Goal: Task Accomplishment & Management: Use online tool/utility

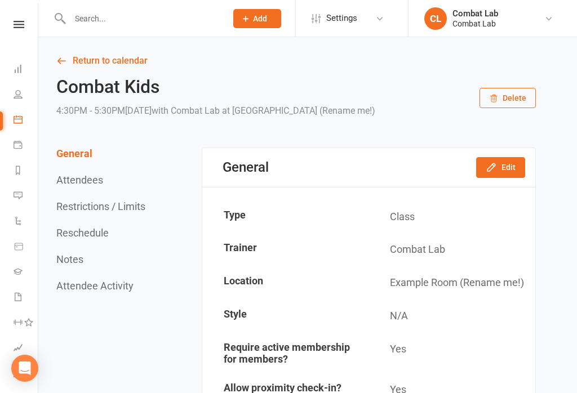
click at [261, 17] on span "Add" at bounding box center [260, 18] width 14 height 9
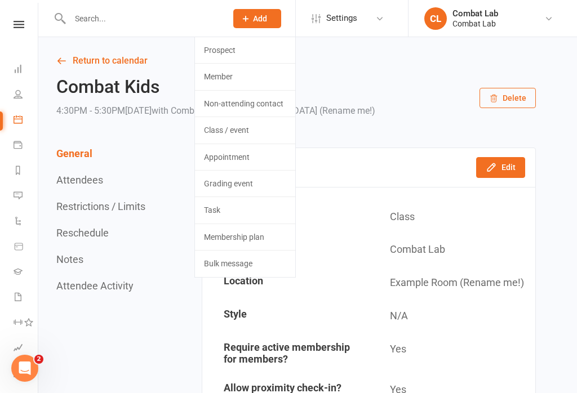
click at [241, 46] on link "Prospect" at bounding box center [245, 50] width 100 height 26
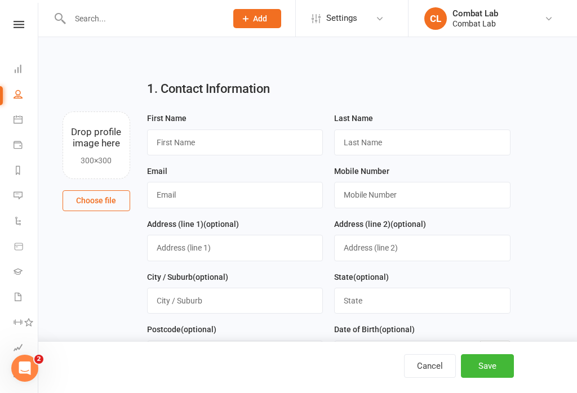
click at [98, 203] on button "Choose file" at bounding box center [97, 201] width 68 height 20
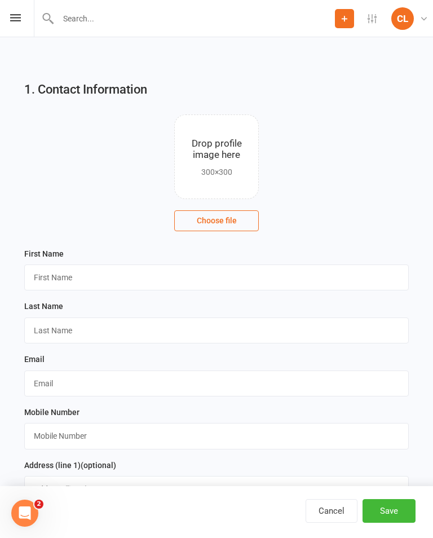
type input "C:\fakepath\image.jpg"
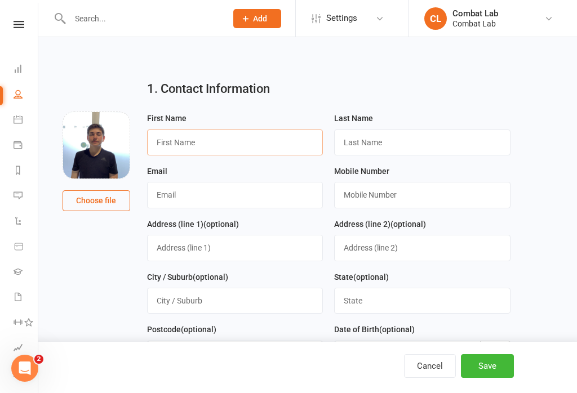
click at [278, 139] on input "text" at bounding box center [235, 143] width 176 height 26
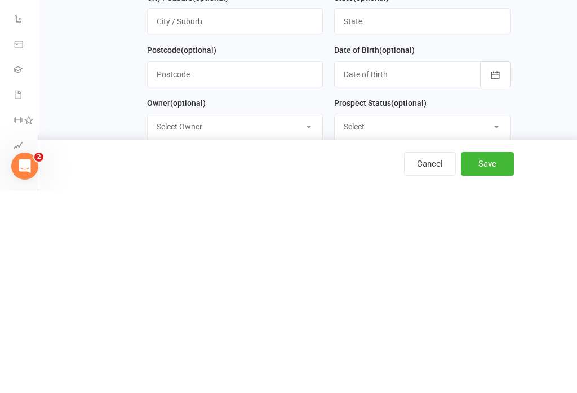
scroll to position [52, 0]
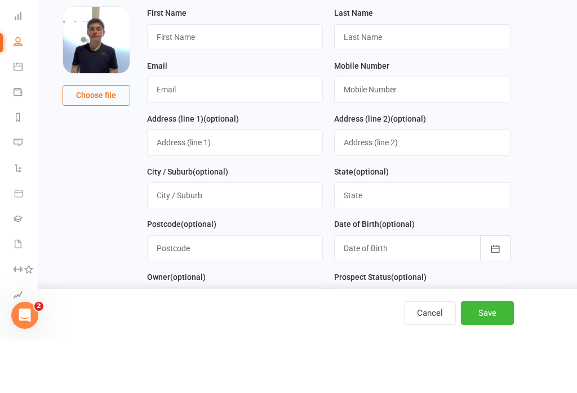
click at [211, 77] on input "text" at bounding box center [235, 90] width 176 height 26
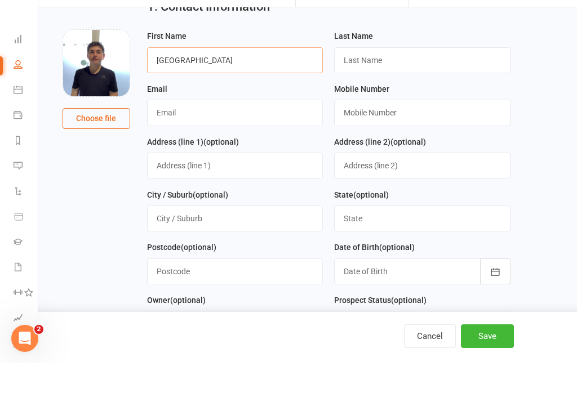
type input "[GEOGRAPHIC_DATA]"
click at [382, 77] on input "text" at bounding box center [422, 90] width 176 height 26
type input "[PERSON_NAME]"
click at [212, 130] on input "text" at bounding box center [235, 143] width 176 height 26
type input "[EMAIL_ADDRESS][DOMAIN_NAME]"
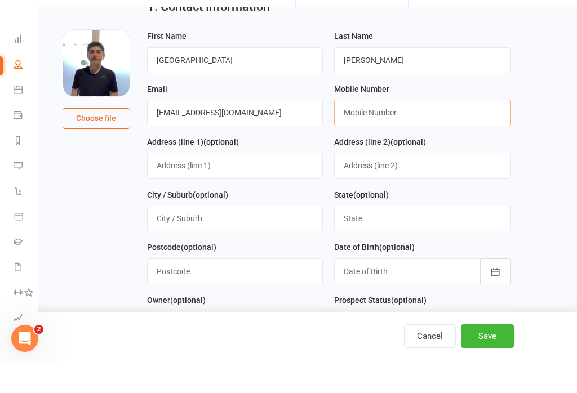
click at [376, 130] on input "text" at bounding box center [422, 143] width 176 height 26
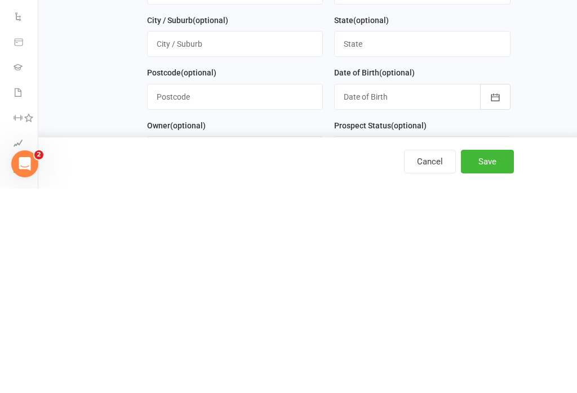
type input "0423336997"
click at [389, 289] on div at bounding box center [422, 302] width 176 height 26
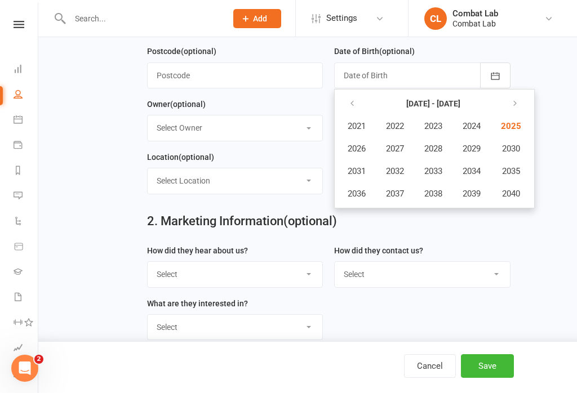
scroll to position [277, 0]
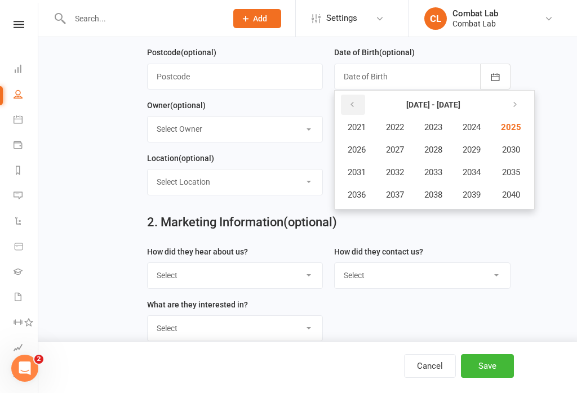
click at [350, 104] on icon "button" at bounding box center [352, 104] width 8 height 9
click at [368, 191] on button "2016" at bounding box center [356, 194] width 37 height 21
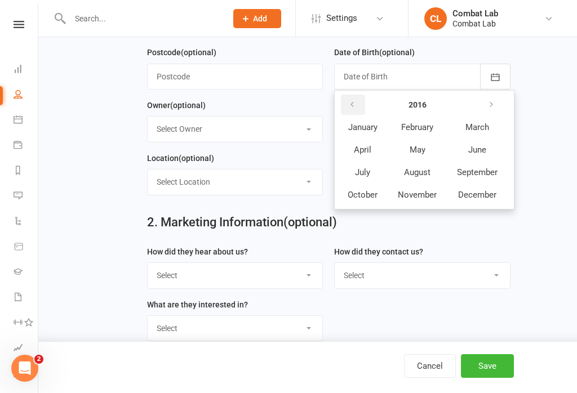
click at [352, 104] on icon "button" at bounding box center [352, 104] width 8 height 9
click at [344, 100] on button "button" at bounding box center [353, 105] width 24 height 20
click at [353, 103] on icon "button" at bounding box center [352, 104] width 8 height 9
click at [360, 109] on button "button" at bounding box center [353, 105] width 24 height 20
click at [355, 103] on icon "button" at bounding box center [352, 104] width 8 height 9
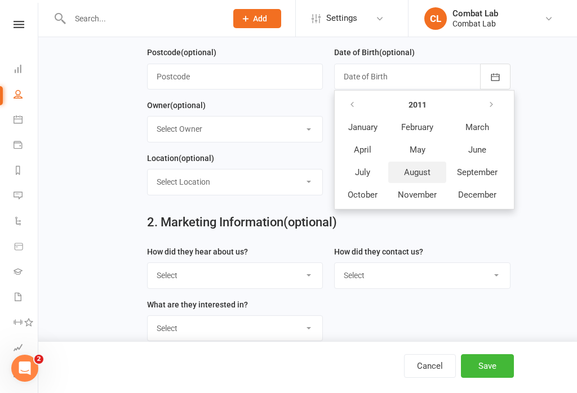
click at [418, 175] on span "August" at bounding box center [417, 172] width 26 height 10
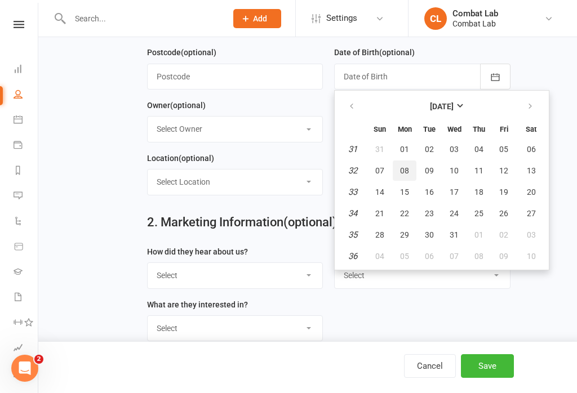
click at [401, 174] on span "08" at bounding box center [404, 170] width 9 height 9
type input "[DATE]"
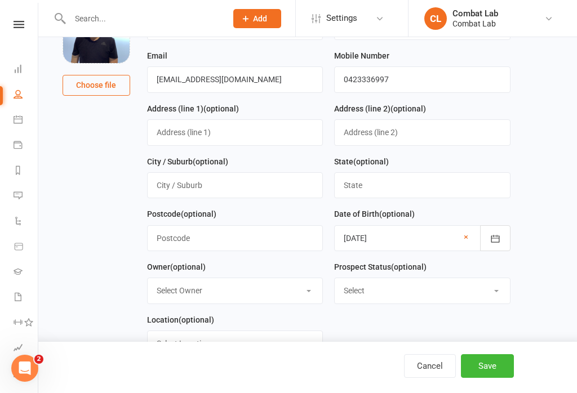
scroll to position [113, 0]
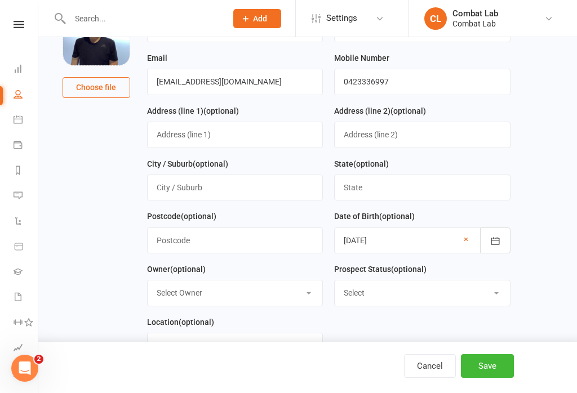
click at [497, 366] on button "Save" at bounding box center [487, 367] width 53 height 24
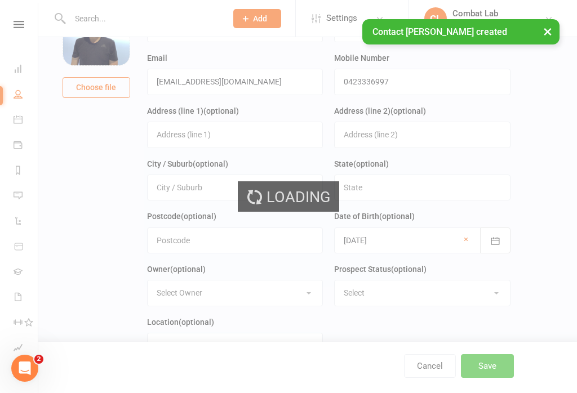
scroll to position [0, 0]
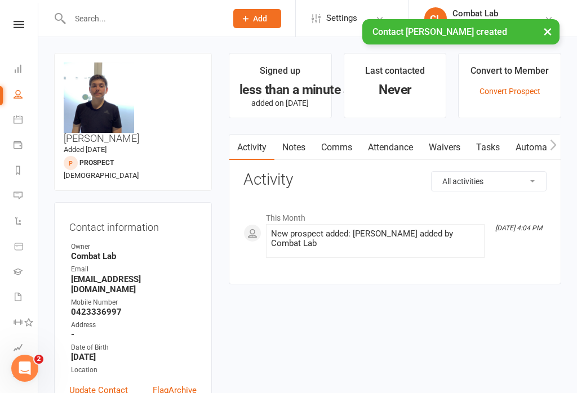
click at [455, 151] on link "Waivers" at bounding box center [444, 148] width 47 height 26
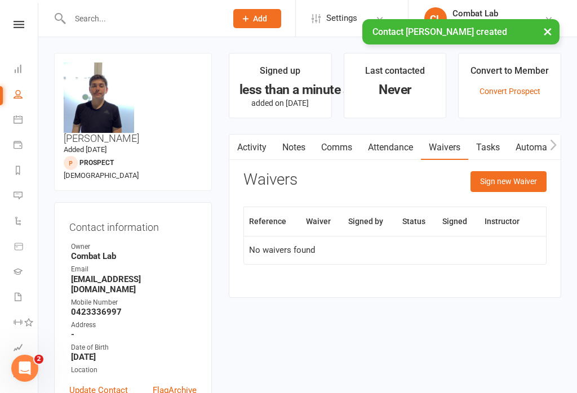
click at [507, 187] on button "Sign new Waiver" at bounding box center [509, 181] width 76 height 20
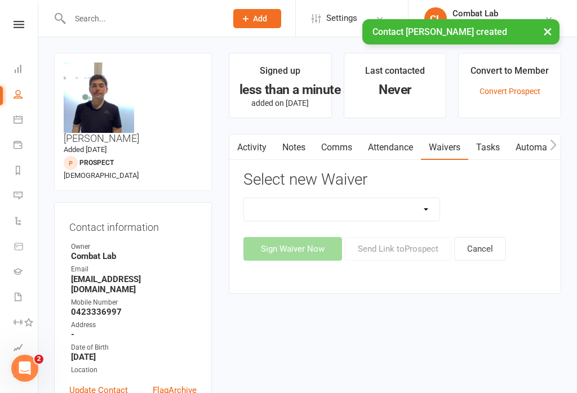
click at [346, 213] on select "Attendee Waiver and Consent Cancellation/suspension New Member Sign Up Payment …" at bounding box center [342, 209] width 196 height 23
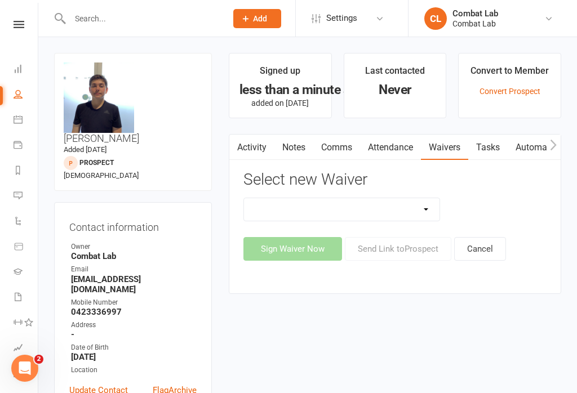
select select "12515"
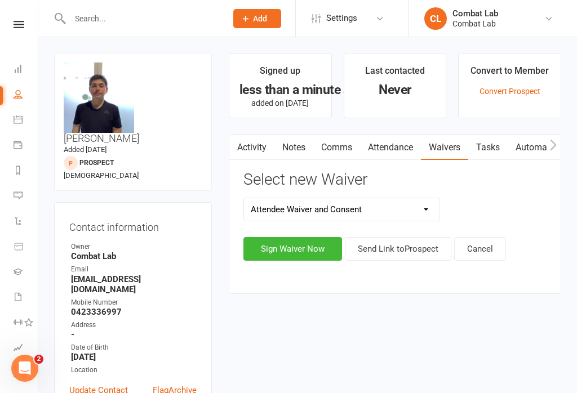
click at [295, 250] on button "Sign Waiver Now" at bounding box center [292, 249] width 99 height 24
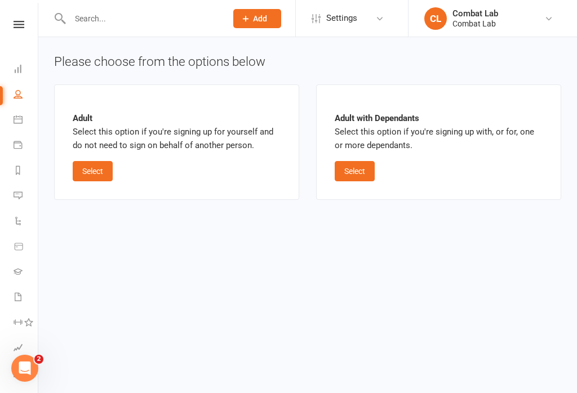
click at [94, 176] on button "Select" at bounding box center [93, 171] width 40 height 20
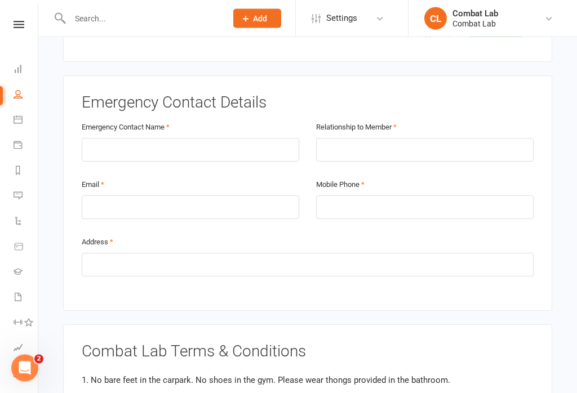
scroll to position [529, 0]
click at [246, 139] on input "text" at bounding box center [191, 151] width 218 height 24
type input "[PERSON_NAME]"
click at [360, 139] on input "text" at bounding box center [425, 151] width 218 height 24
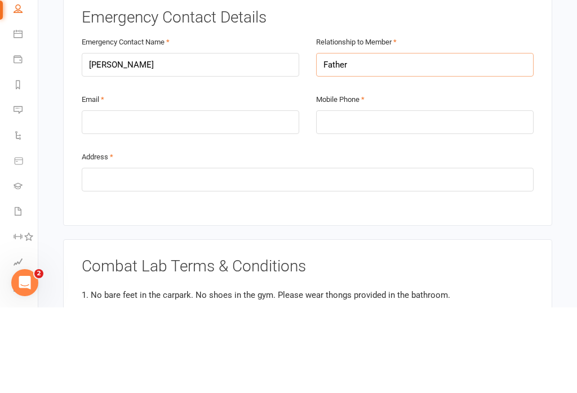
type input "Father"
click at [148, 196] on input "email" at bounding box center [191, 208] width 218 height 24
type input "[EMAIL_ADDRESS][DOMAIN_NAME]"
click at [366, 196] on input "tel" at bounding box center [425, 208] width 218 height 24
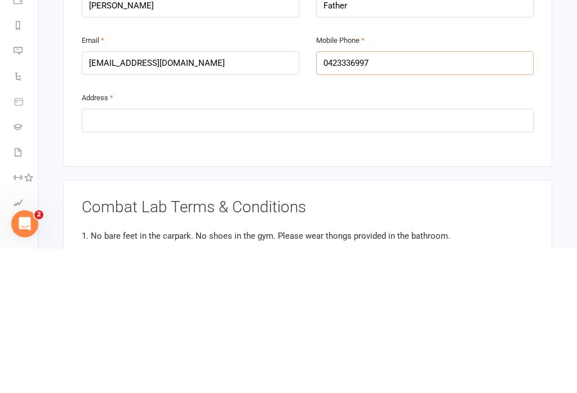
type input "0423336997"
click at [104, 254] on input "text" at bounding box center [308, 266] width 452 height 24
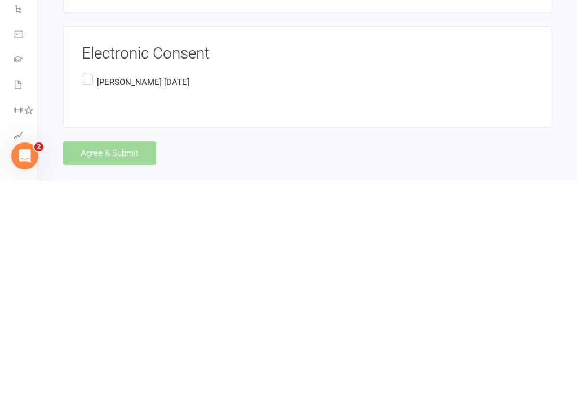
scroll to position [1257, 0]
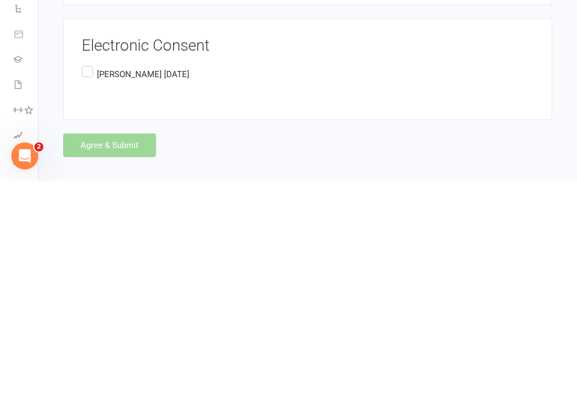
type input "[STREET_ADDRESS]"
click at [89, 276] on label "[PERSON_NAME] [DATE]" at bounding box center [136, 287] width 108 height 22
click at [89, 276] on input "[PERSON_NAME] [DATE]" at bounding box center [85, 276] width 7 height 0
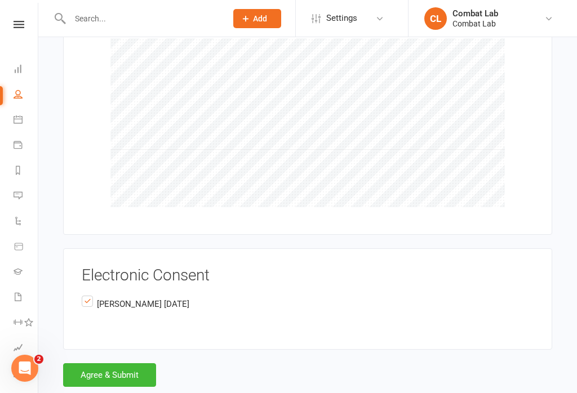
click at [112, 364] on button "Agree & Submit" at bounding box center [109, 376] width 93 height 24
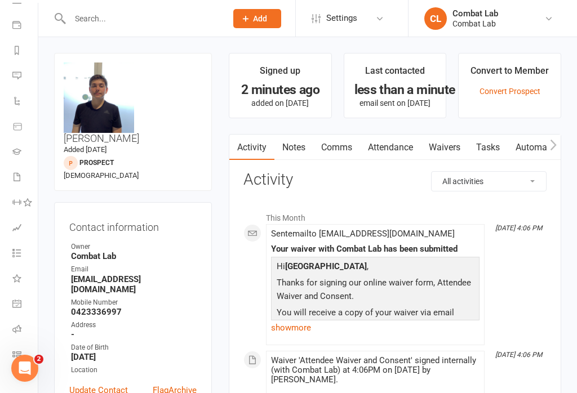
click at [513, 88] on link "Convert Prospect" at bounding box center [510, 91] width 61 height 9
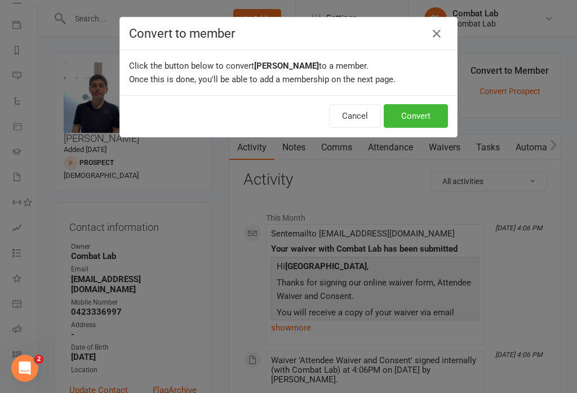
click at [418, 122] on button "Convert" at bounding box center [416, 116] width 64 height 24
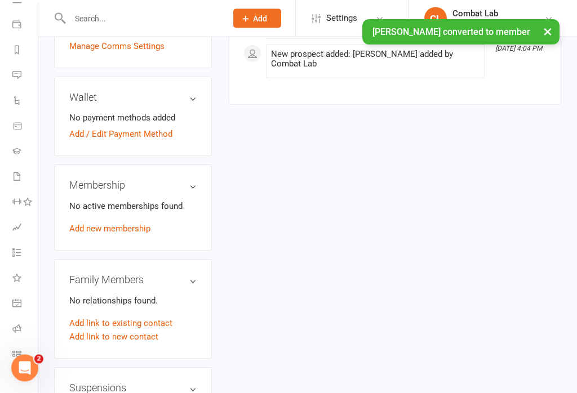
scroll to position [394, 0]
click at [116, 224] on link "Add new membership" at bounding box center [109, 229] width 81 height 10
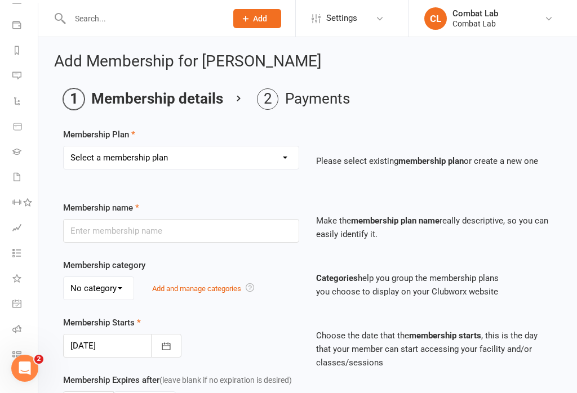
click at [214, 150] on select "Select a membership plan Create new Membership Plan Adults $150 Kids Unlimited …" at bounding box center [181, 158] width 235 height 23
select select "3"
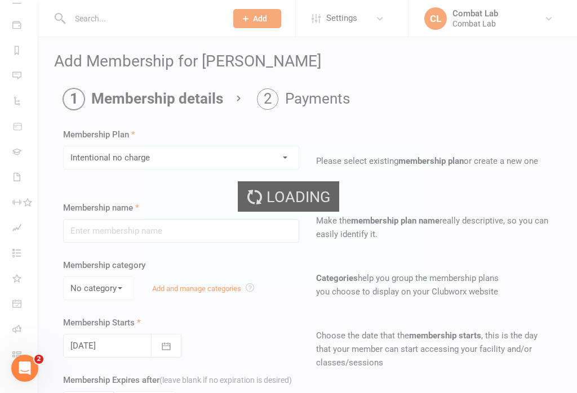
type input "Intentional no charge"
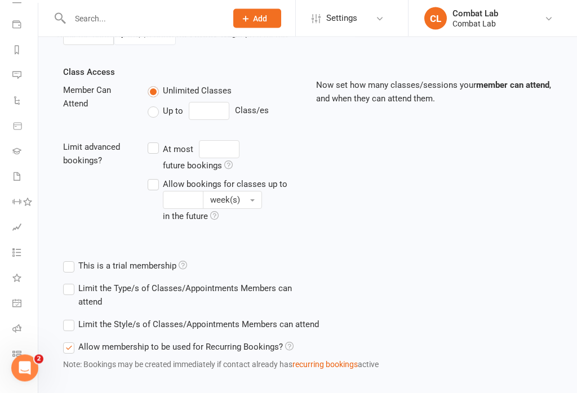
scroll to position [422, 0]
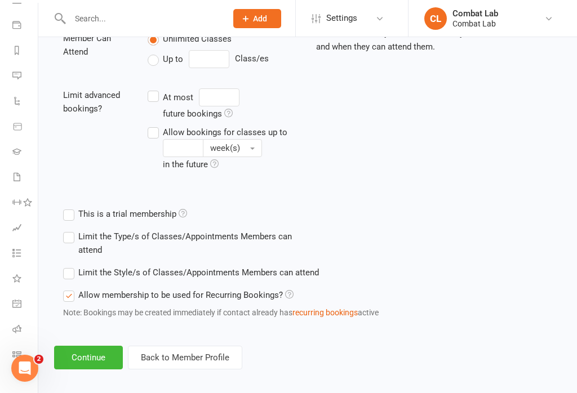
click at [92, 358] on button "Continue" at bounding box center [88, 358] width 69 height 24
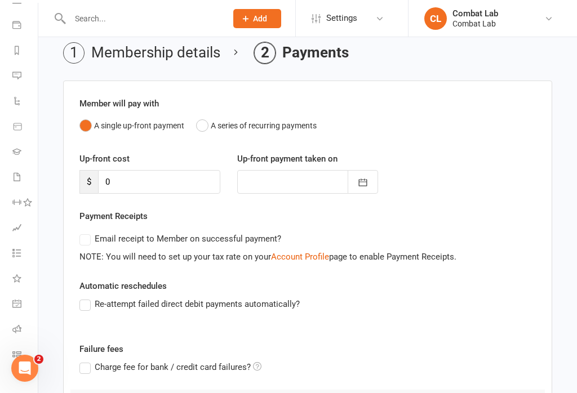
scroll to position [167, 0]
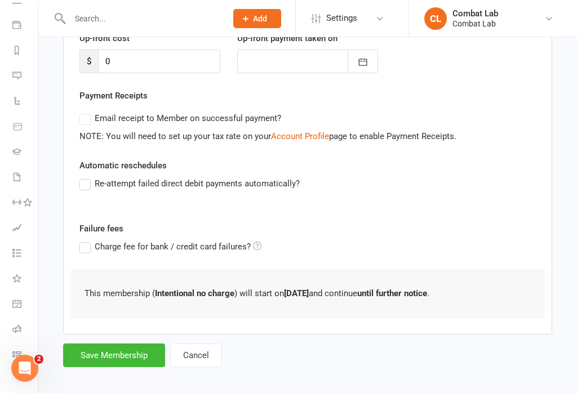
click at [137, 362] on button "Save Membership" at bounding box center [114, 356] width 102 height 24
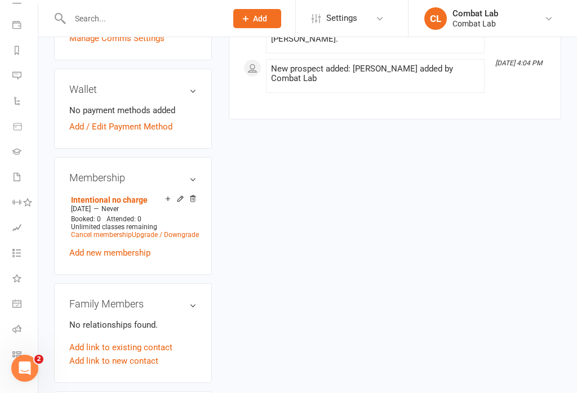
scroll to position [432, 0]
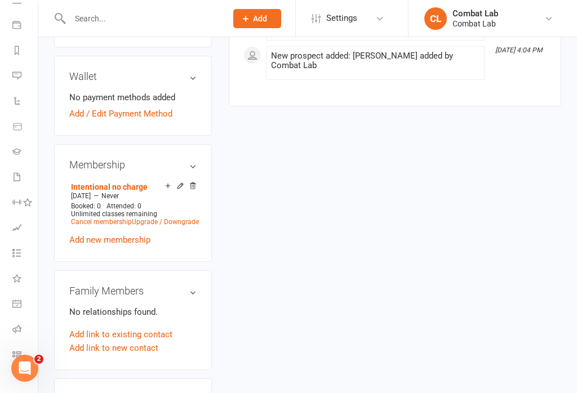
click at [17, 355] on icon at bounding box center [16, 354] width 9 height 9
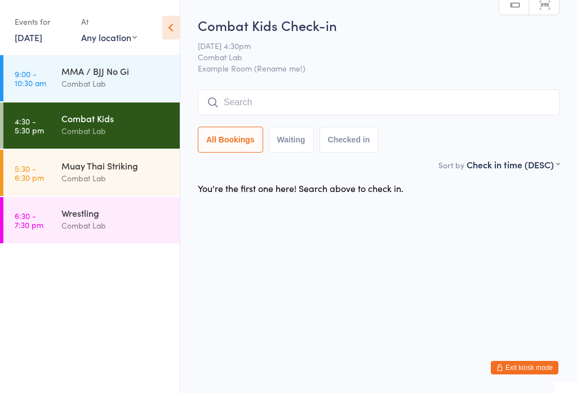
click at [109, 184] on div "Combat Lab" at bounding box center [115, 178] width 109 height 13
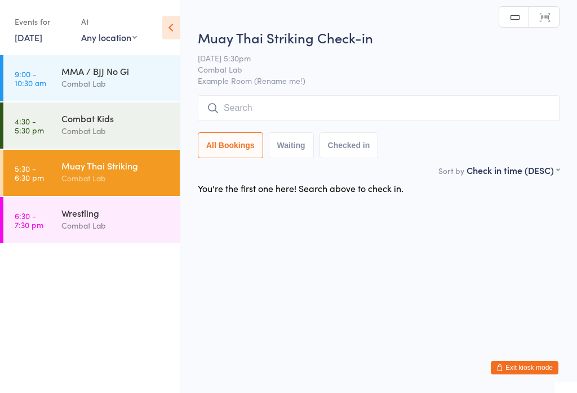
click at [349, 104] on input "search" at bounding box center [379, 108] width 362 height 26
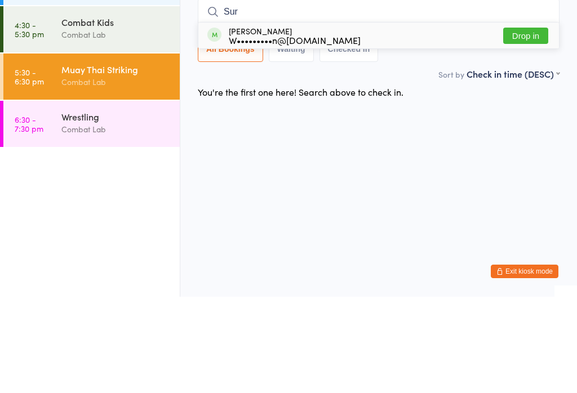
type input "Sur"
click at [542, 124] on button "Drop in" at bounding box center [525, 132] width 45 height 16
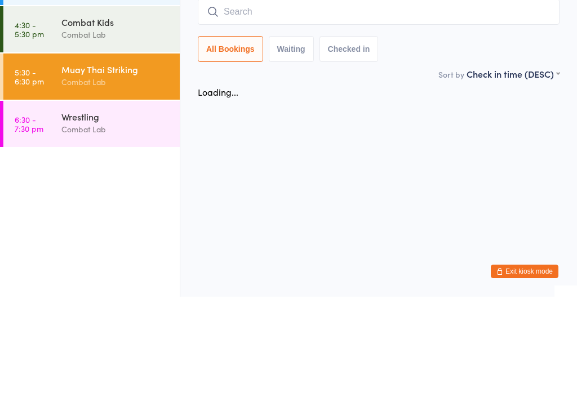
click at [118, 197] on link "6:30 - 7:30 pm Wrestling Combat Lab" at bounding box center [91, 220] width 176 height 46
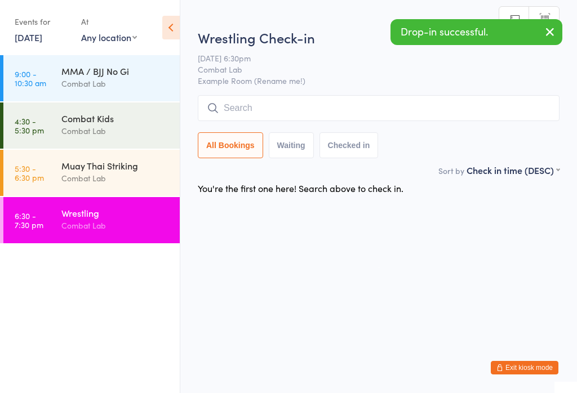
click at [320, 107] on input "search" at bounding box center [379, 108] width 362 height 26
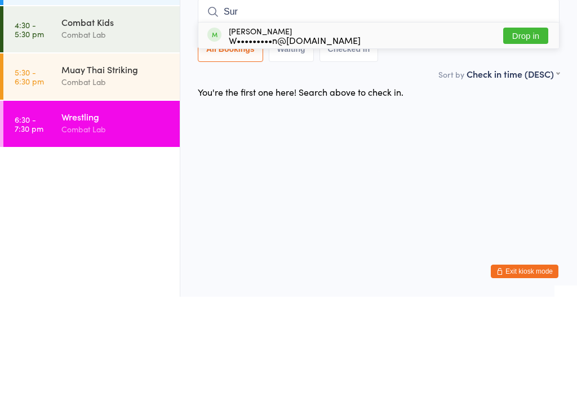
type input "Sur"
click at [530, 124] on button "Drop in" at bounding box center [525, 132] width 45 height 16
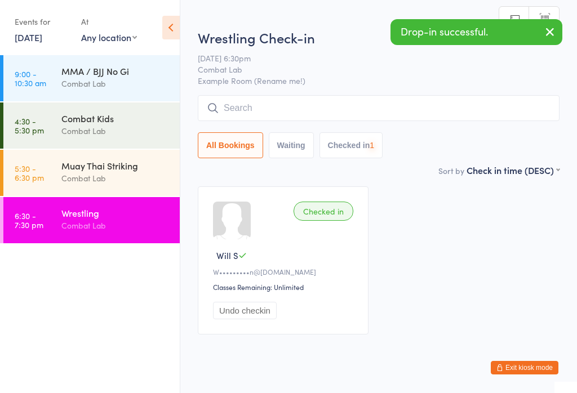
click at [145, 127] on div "Combat Lab" at bounding box center [115, 131] width 109 height 13
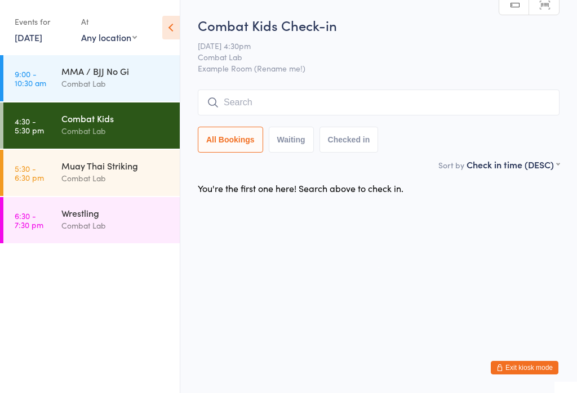
click at [461, 113] on input "search" at bounding box center [379, 103] width 362 height 26
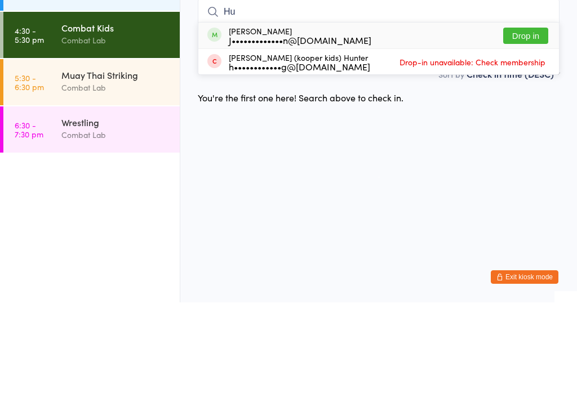
type input "H"
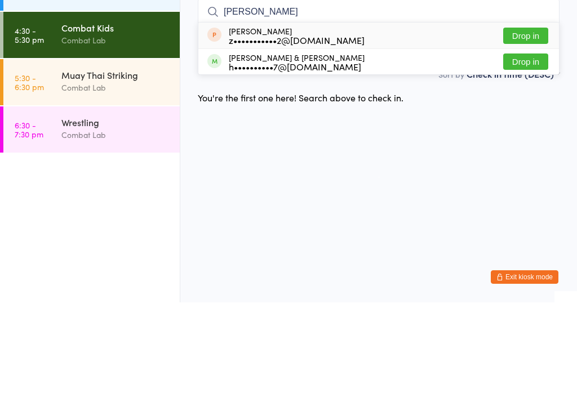
type input "Isaac"
click at [325, 153] on div "h••••••••••7@hotmail.com" at bounding box center [297, 157] width 136 height 9
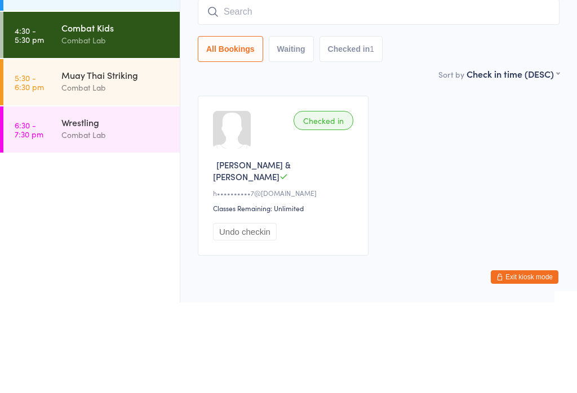
click at [91, 160] on div "Muay Thai Striking" at bounding box center [115, 166] width 109 height 12
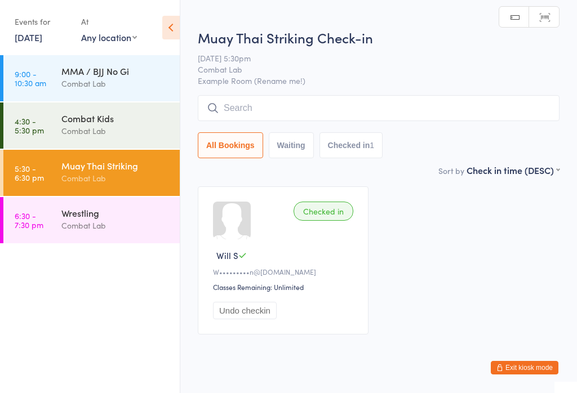
click at [260, 105] on input "search" at bounding box center [379, 108] width 362 height 26
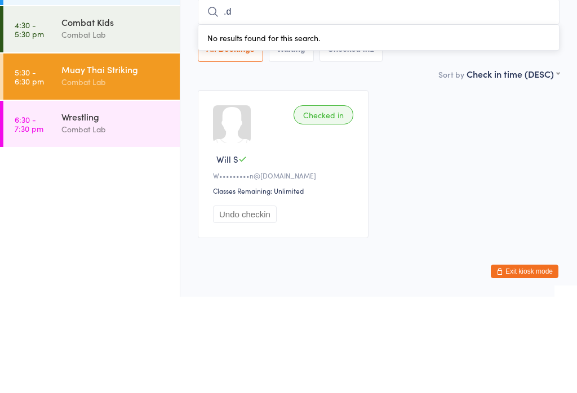
type input "."
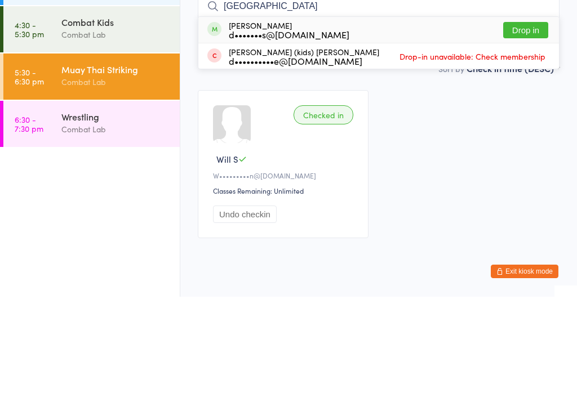
type input "Dallas"
click at [538, 118] on button "Drop in" at bounding box center [525, 126] width 45 height 16
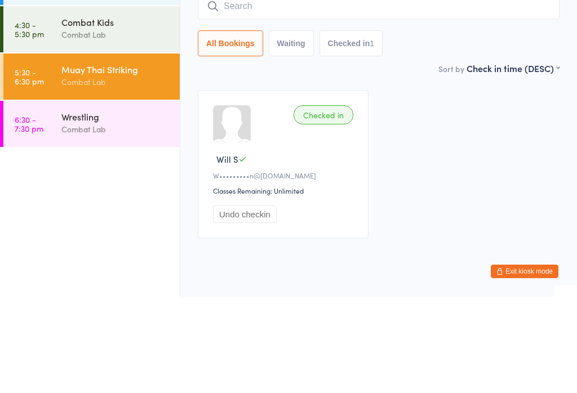
scroll to position [34, 0]
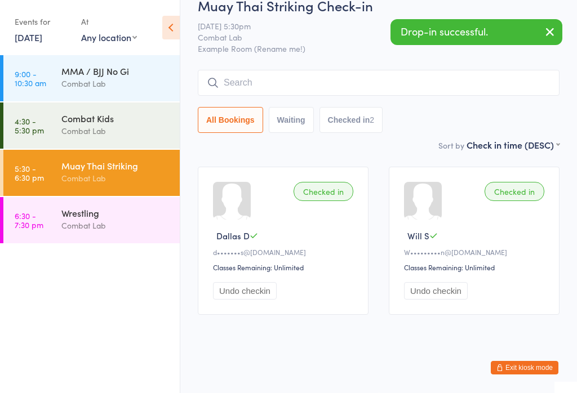
click at [472, 70] on input "search" at bounding box center [379, 83] width 362 height 26
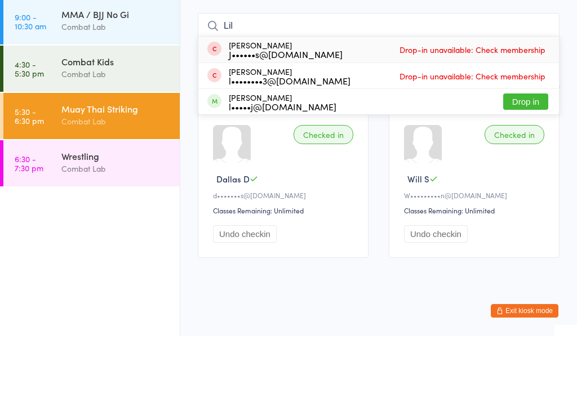
click at [378, 157] on div "Checked in Dallas D d•••••••s@icloud.com Classes Remaining: Unlimited Undo chec…" at bounding box center [379, 241] width 382 height 169
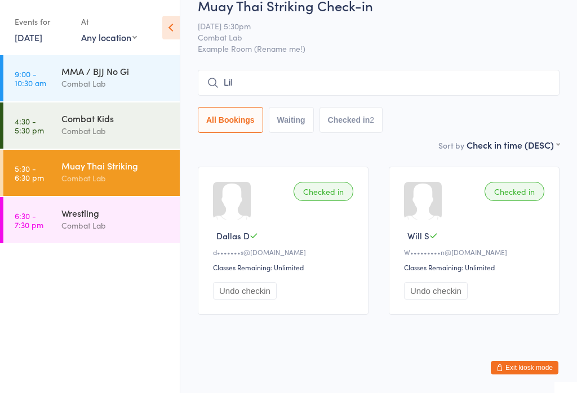
click at [412, 81] on input "Lil" at bounding box center [379, 83] width 362 height 26
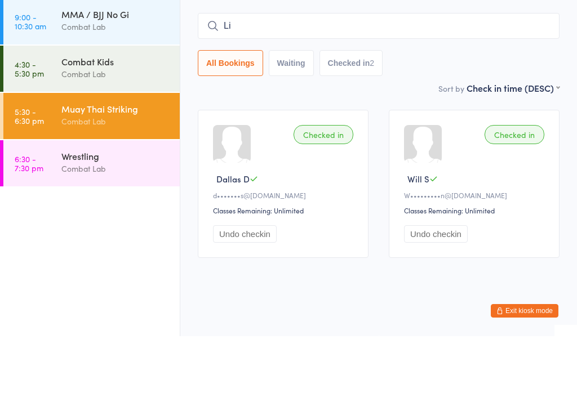
type input "L"
click at [383, 139] on div "Sort by Check in time (DESC) First name (ASC) First name (DESC) Last name (ASC)…" at bounding box center [379, 145] width 362 height 12
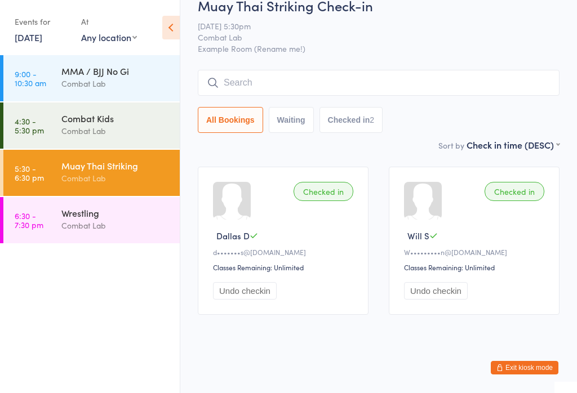
click at [34, 113] on link "4:30 - 5:30 pm Combat Kids Combat Lab" at bounding box center [91, 126] width 176 height 46
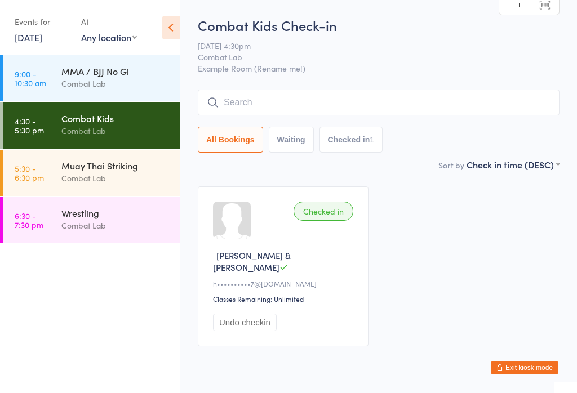
click at [361, 111] on input "search" at bounding box center [379, 103] width 362 height 26
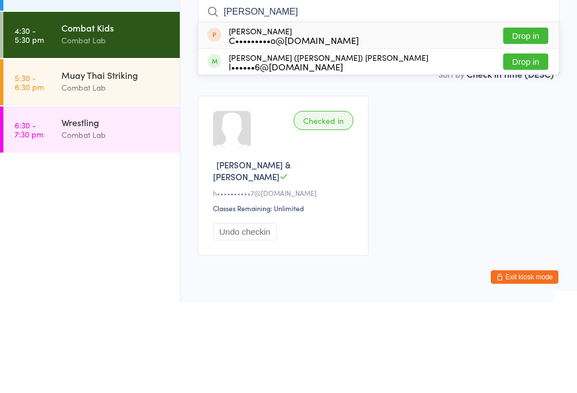
type input "Cody"
click at [517, 144] on button "Drop in" at bounding box center [525, 152] width 45 height 16
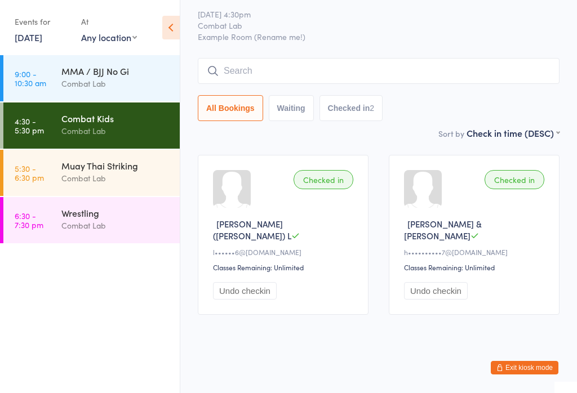
click at [239, 68] on input "search" at bounding box center [379, 71] width 362 height 26
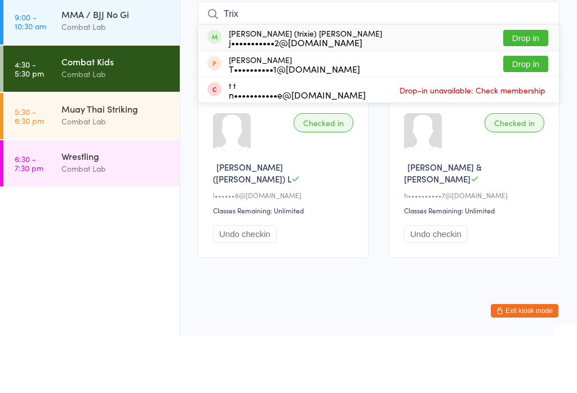
type input "Trix"
click at [246, 95] on div "j•••••••••••2@hotmail.com" at bounding box center [305, 99] width 153 height 9
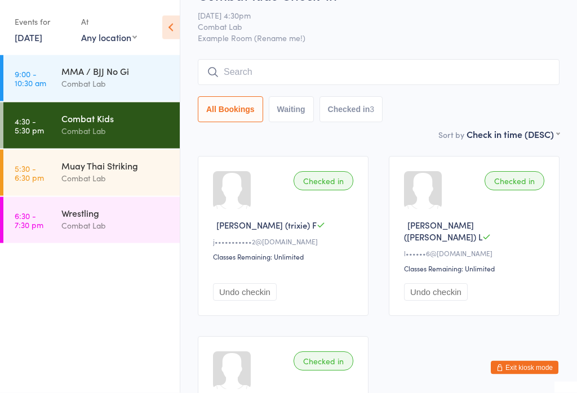
scroll to position [0, 0]
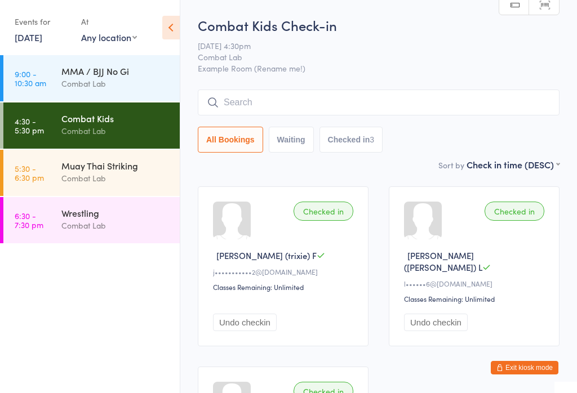
click at [526, 367] on button "Exit kiosk mode" at bounding box center [525, 368] width 68 height 14
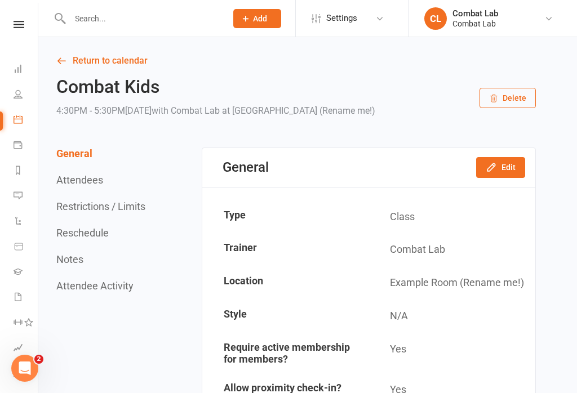
click at [259, 14] on span "Add" at bounding box center [260, 18] width 14 height 9
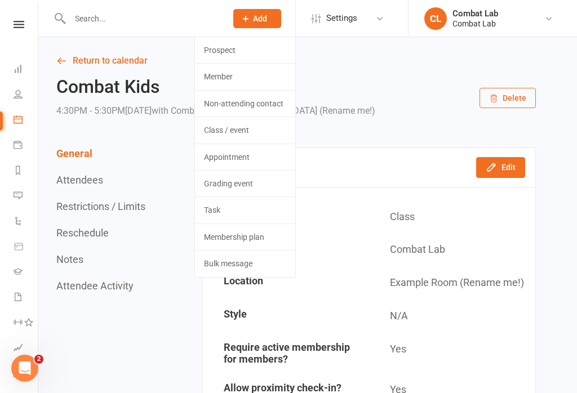
click at [232, 55] on link "Prospect" at bounding box center [245, 50] width 100 height 26
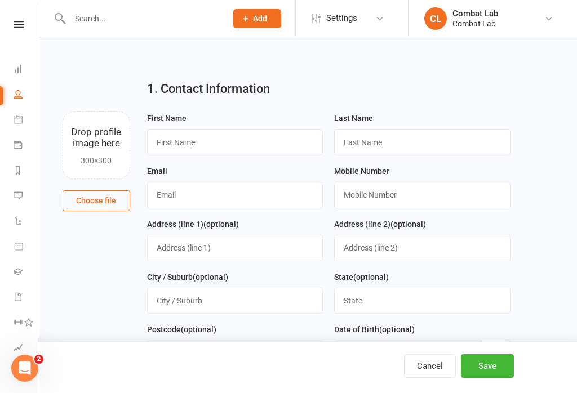
click at [100, 197] on button "Choose file" at bounding box center [97, 201] width 68 height 20
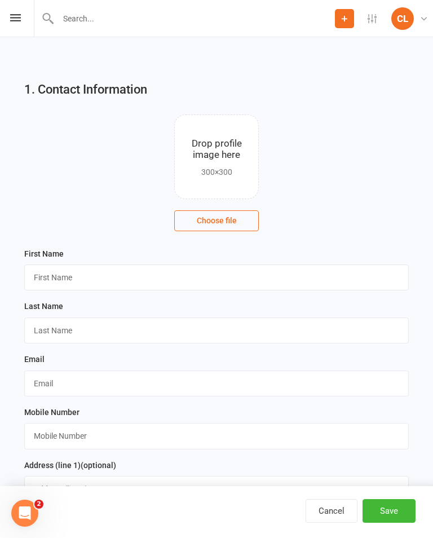
type input "C:\fakepath\image.jpg"
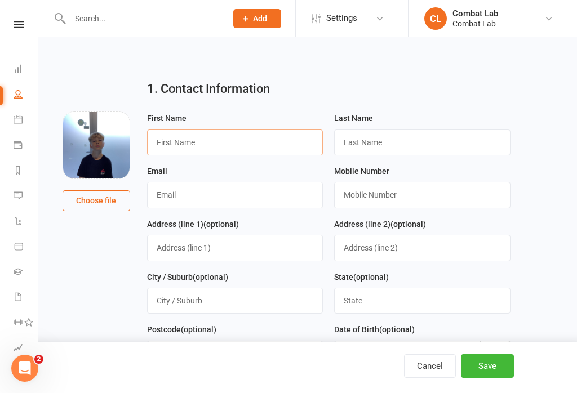
click at [165, 146] on input "text" at bounding box center [235, 143] width 176 height 26
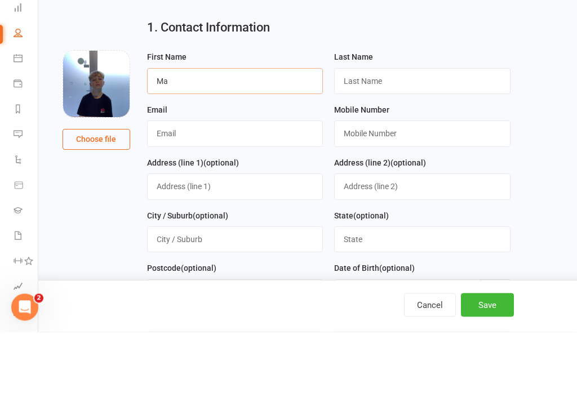
type input "M"
type input "Jason (Oliver)"
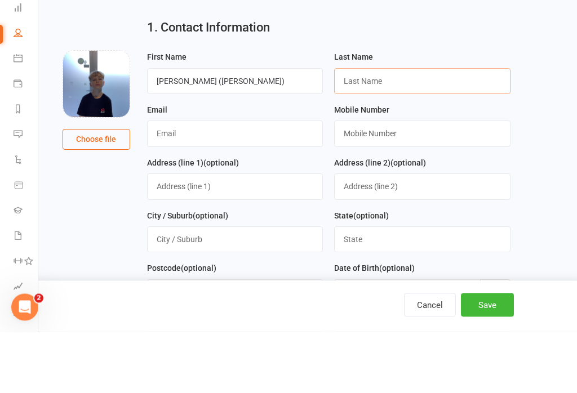
click at [436, 130] on input "text" at bounding box center [422, 143] width 176 height 26
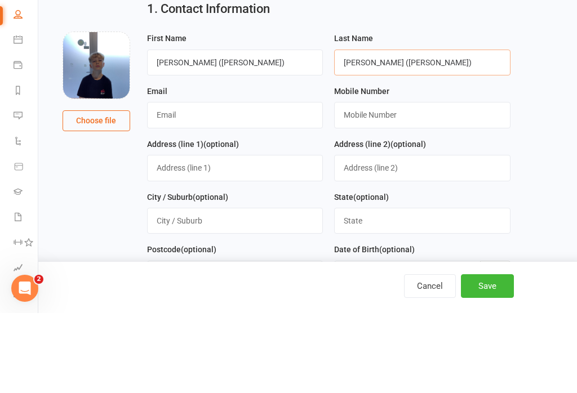
type input "Corey (Hancock)"
click at [167, 182] on input "text" at bounding box center [235, 195] width 176 height 26
type input "jcorey.qld@gmail.com"
click at [428, 182] on input "text" at bounding box center [422, 195] width 176 height 26
click at [339, 182] on input "405198415" at bounding box center [422, 195] width 176 height 26
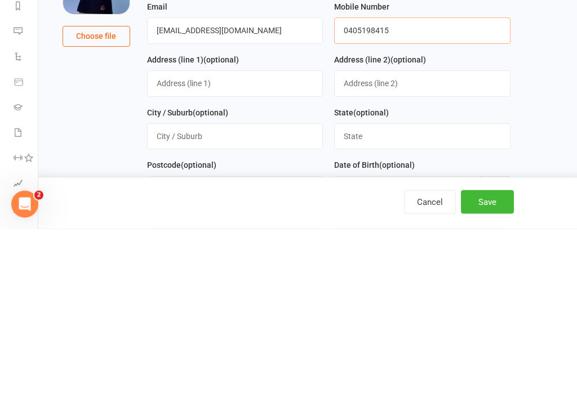
type input "0405198415"
click at [166, 235] on input "text" at bounding box center [235, 248] width 176 height 26
type input "3/238 Main Rd"
click at [166, 288] on input "text" at bounding box center [235, 301] width 176 height 26
type input "Maroochydore"
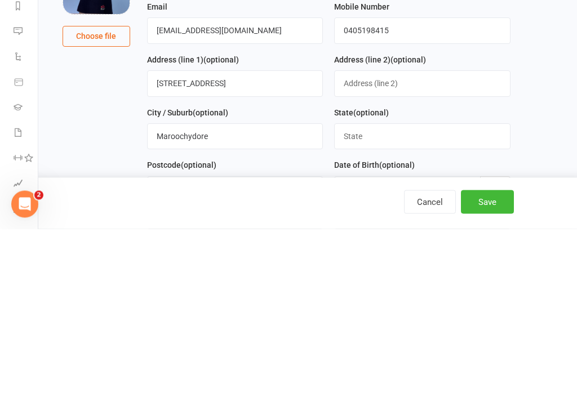
click at [433, 288] on input "text" at bounding box center [422, 301] width 176 height 26
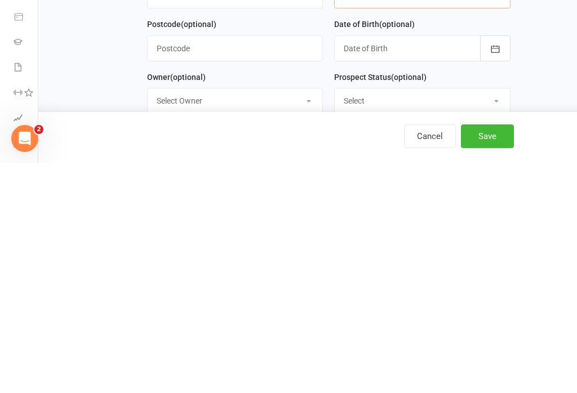
scroll to position [76, 0]
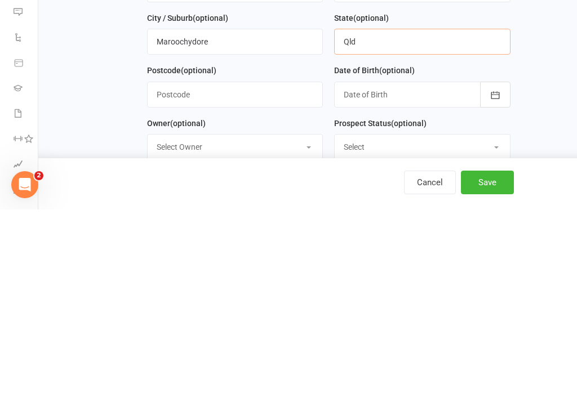
type input "Qld"
click at [162, 265] on input "text" at bounding box center [235, 278] width 176 height 26
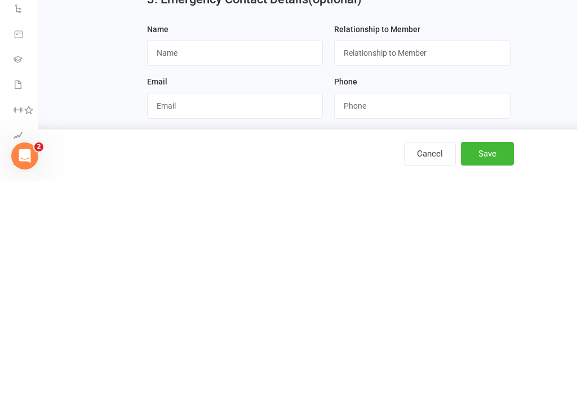
scroll to position [446, 0]
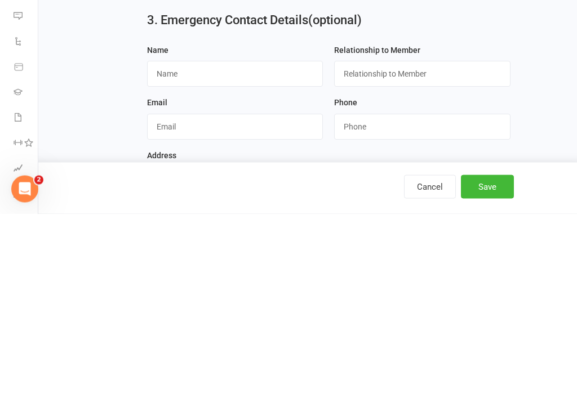
type input "4558"
click at [164, 241] on input "text" at bounding box center [235, 254] width 176 height 26
type input "J"
type input "Sam Hancock"
click at [426, 241] on input "text" at bounding box center [422, 254] width 176 height 26
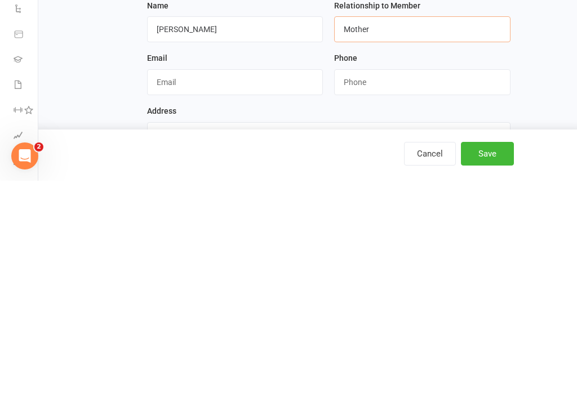
scroll to position [459, 0]
type input "Mother"
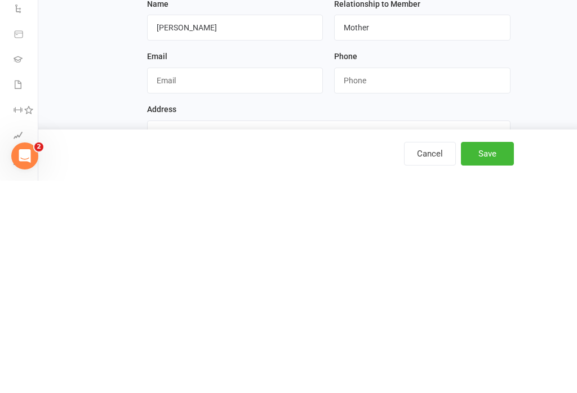
click at [382, 280] on input "string" at bounding box center [422, 293] width 176 height 26
type input "0447638429"
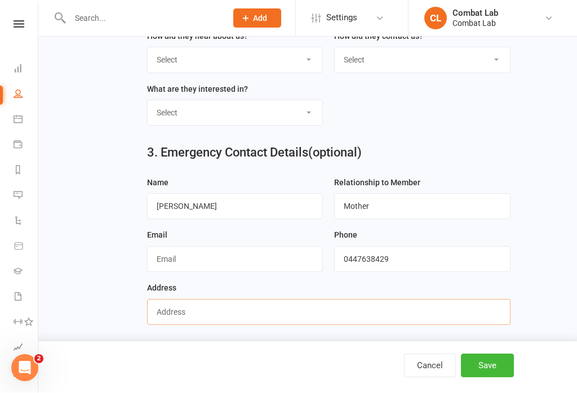
click at [264, 317] on input "text" at bounding box center [329, 313] width 364 height 26
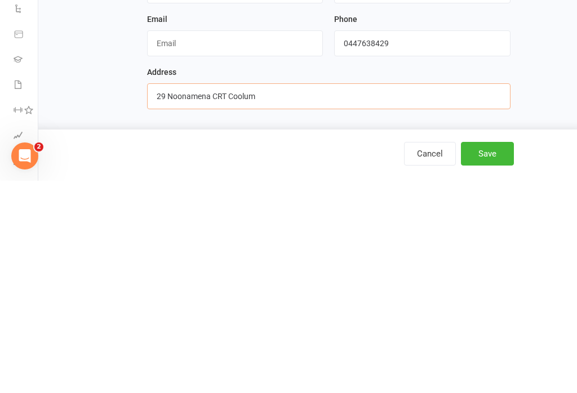
scroll to position [510, 0]
type input "29 Noonamena CRT Coolum"
click at [484, 355] on button "Save" at bounding box center [487, 367] width 53 height 24
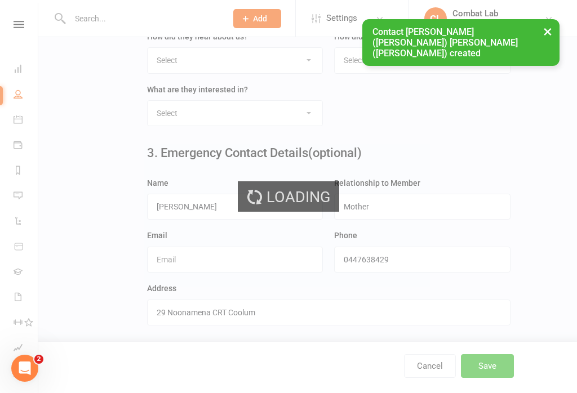
scroll to position [0, 0]
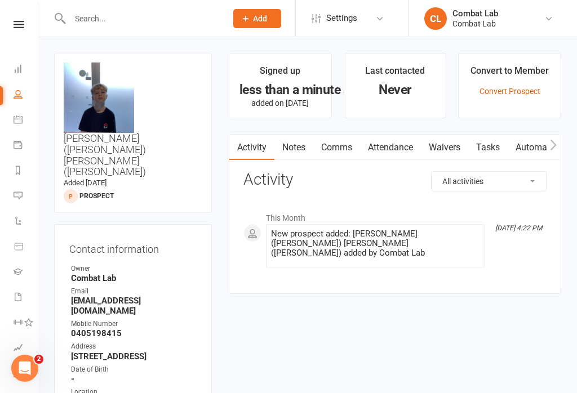
click at [448, 148] on link "Waivers" at bounding box center [444, 148] width 47 height 26
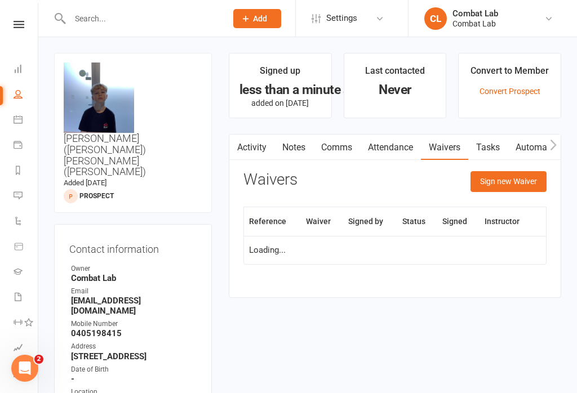
scroll to position [17, 0]
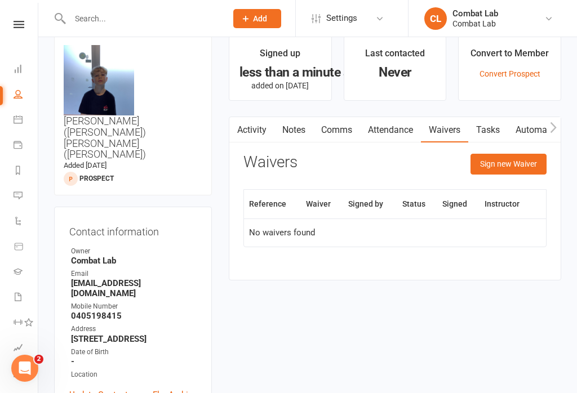
click at [512, 165] on button "Sign new Waiver" at bounding box center [509, 164] width 76 height 20
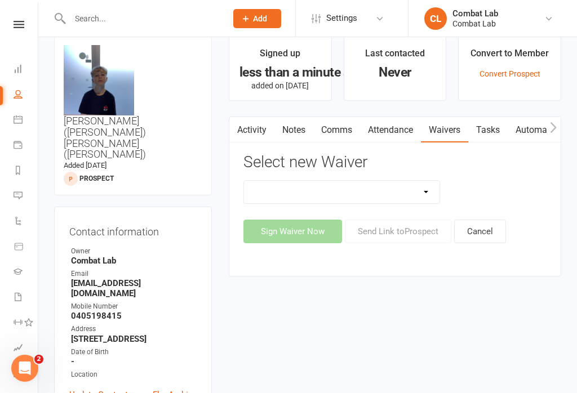
click at [363, 188] on select "Attendee Waiver and Consent Cancellation/suspension New Member Sign Up Payment …" at bounding box center [342, 192] width 196 height 23
click at [394, 188] on select "Attendee Waiver and Consent Cancellation/suspension New Member Sign Up Payment …" at bounding box center [342, 192] width 196 height 23
select select "12515"
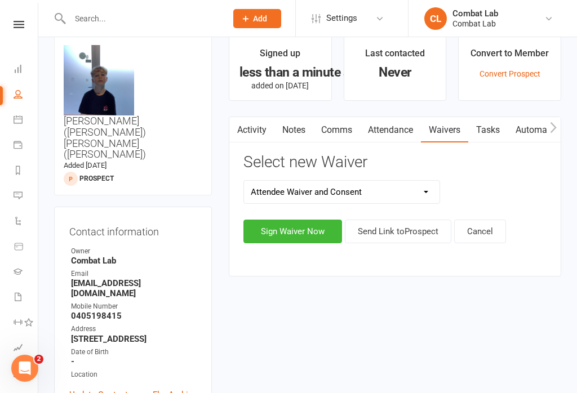
click at [282, 233] on button "Sign Waiver Now" at bounding box center [292, 232] width 99 height 24
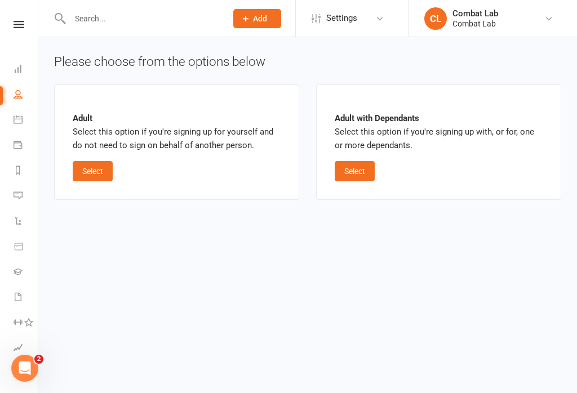
click at [87, 163] on button "Select" at bounding box center [93, 171] width 40 height 20
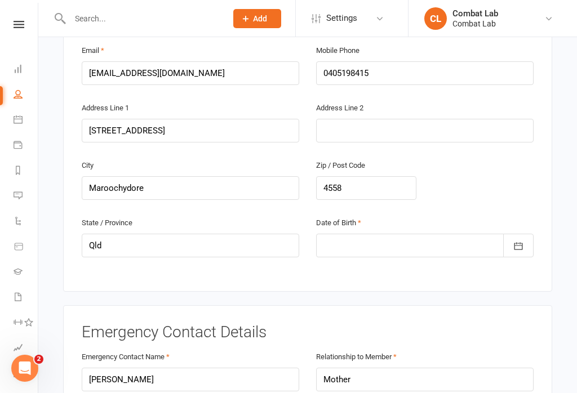
scroll to position [300, 0]
click at [525, 233] on button "button" at bounding box center [518, 245] width 30 height 24
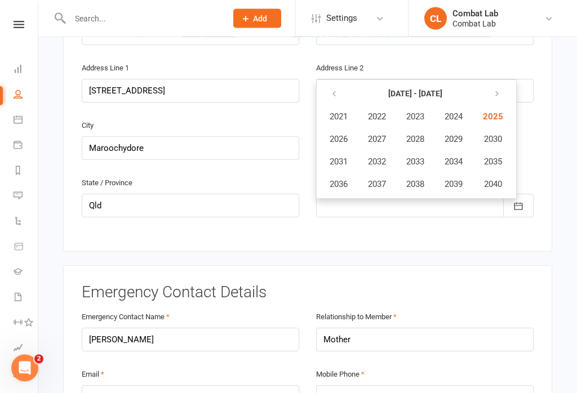
scroll to position [338, 0]
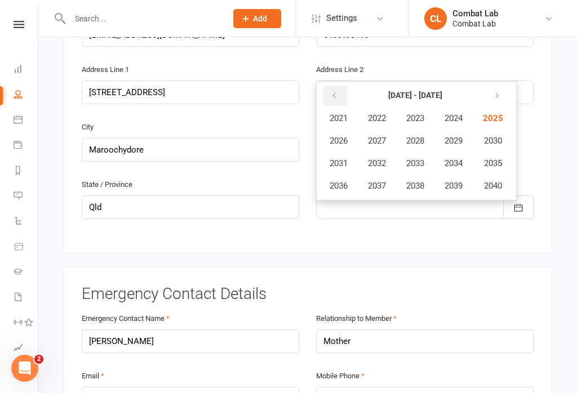
click at [338, 87] on button "button" at bounding box center [335, 96] width 24 height 20
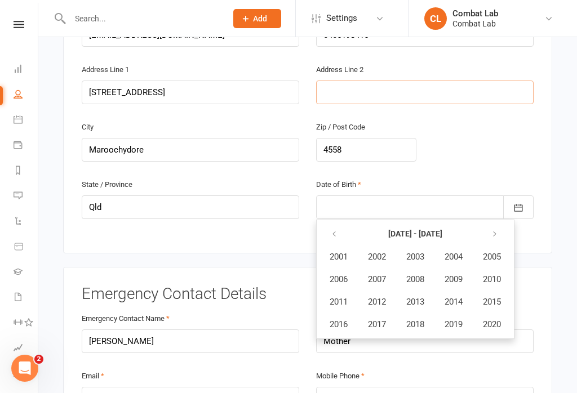
click at [333, 81] on input "text" at bounding box center [425, 93] width 218 height 24
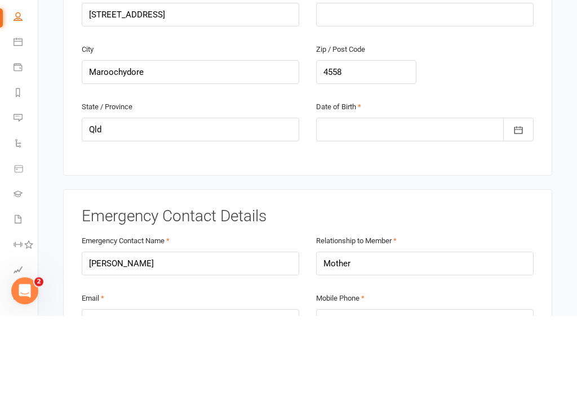
click at [522, 196] on button "button" at bounding box center [518, 208] width 30 height 24
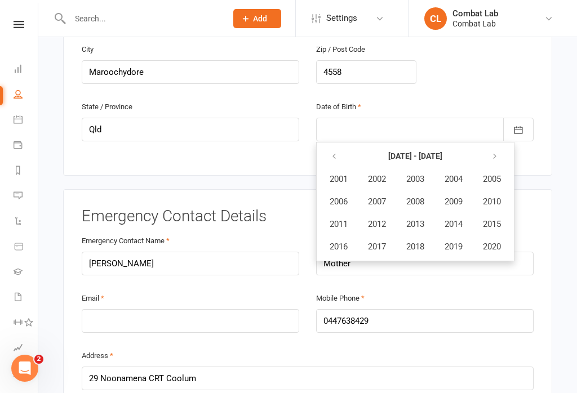
scroll to position [476, 0]
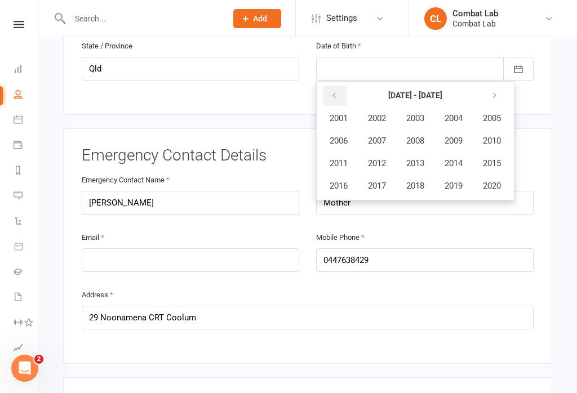
click at [334, 91] on icon "button" at bounding box center [334, 95] width 8 height 9
click at [335, 91] on icon "button" at bounding box center [334, 95] width 8 height 9
click at [498, 91] on icon "button" at bounding box center [495, 95] width 8 height 9
click at [339, 86] on button "button" at bounding box center [335, 96] width 24 height 20
click at [422, 181] on span "1978" at bounding box center [415, 186] width 18 height 10
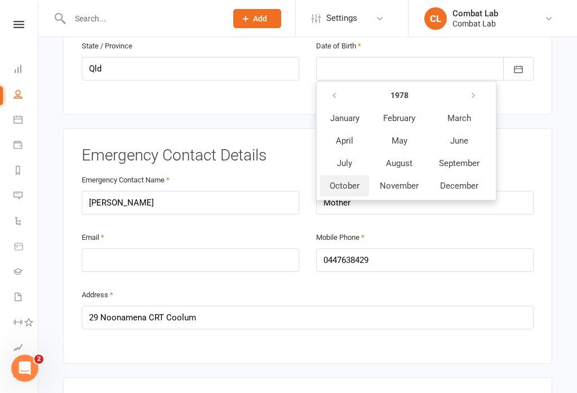
click at [334, 181] on span "October" at bounding box center [345, 186] width 30 height 10
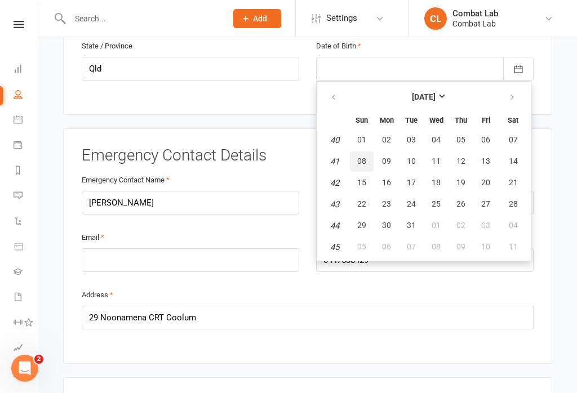
click at [360, 157] on span "08" at bounding box center [361, 161] width 9 height 9
type input "08 Oct 1978"
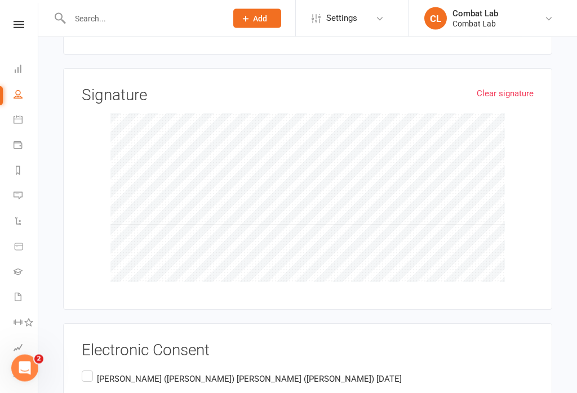
scroll to position [1167, 0]
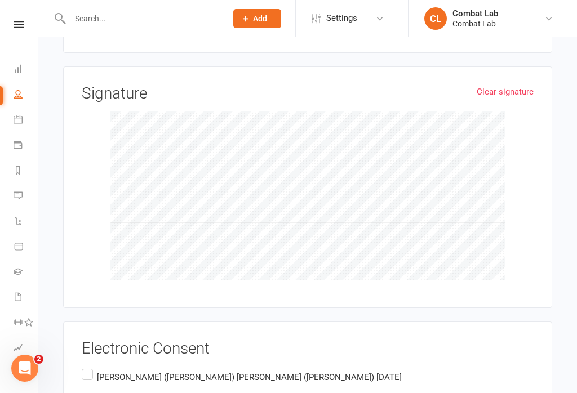
click at [94, 367] on label "Jason (Oliver) Corey (Hancock) August 12th 2025" at bounding box center [242, 378] width 320 height 22
click at [89, 367] on input "Jason (Oliver) Corey (Hancock) August 12th 2025" at bounding box center [85, 367] width 7 height 0
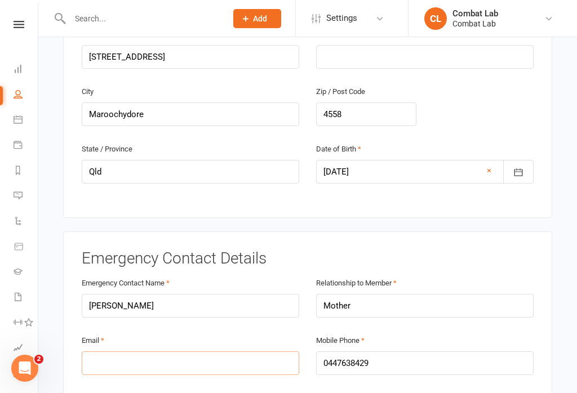
click at [165, 352] on input "email" at bounding box center [191, 364] width 218 height 24
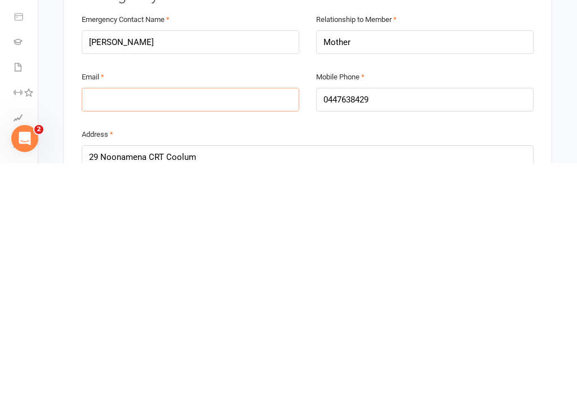
type input "nicole_woulfe@hotmail.com"
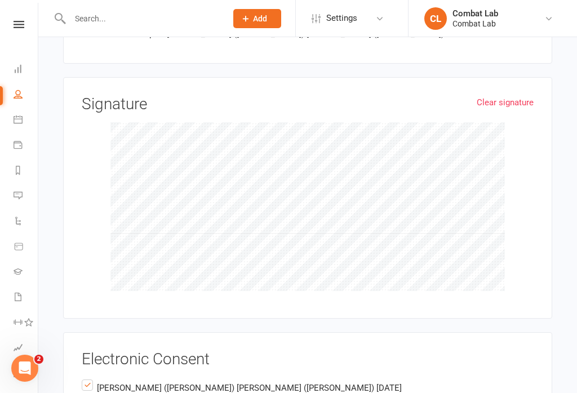
scroll to position [1240, 0]
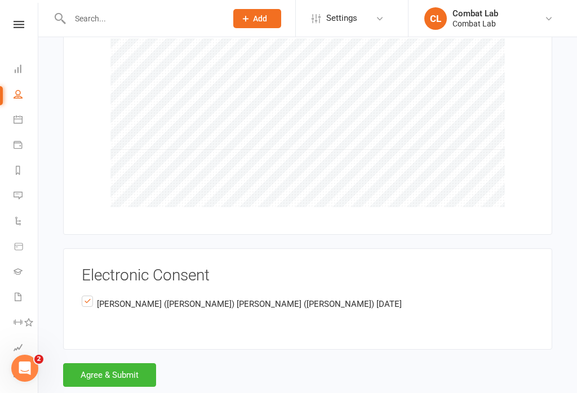
click at [109, 364] on button "Agree & Submit" at bounding box center [109, 376] width 93 height 24
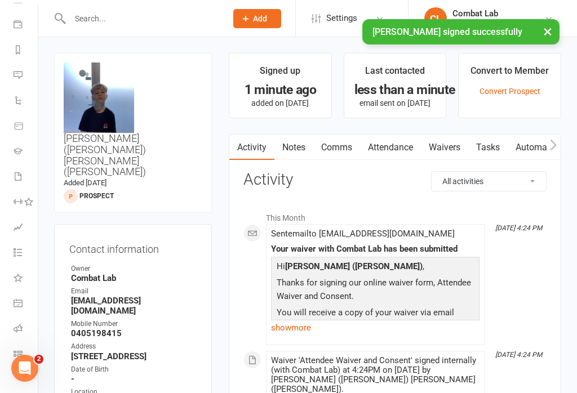
scroll to position [120, 0]
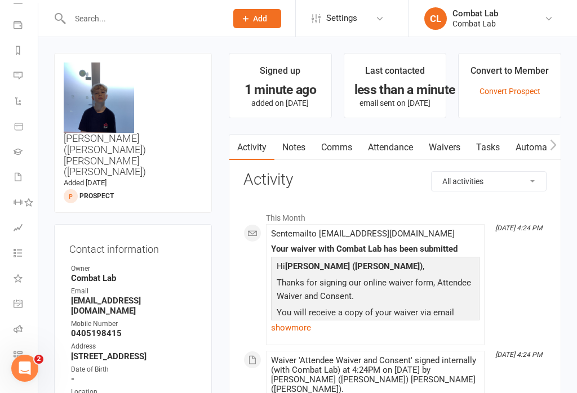
click at [24, 354] on link "Class check-in" at bounding box center [26, 355] width 25 height 25
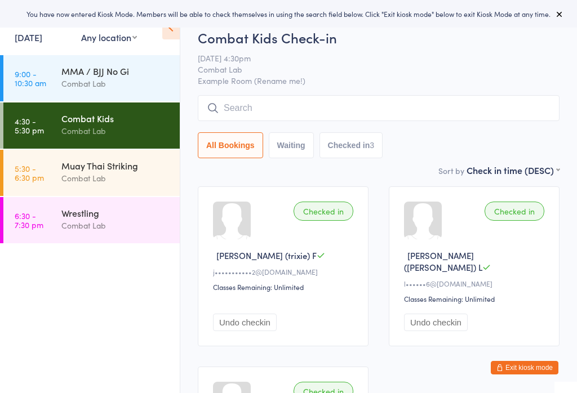
click at [226, 107] on input "search" at bounding box center [379, 108] width 362 height 26
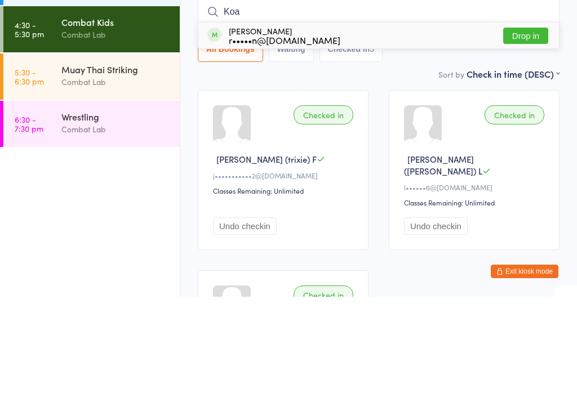
type input "Koa"
click at [305, 132] on button "Waiting" at bounding box center [291, 145] width 45 height 26
select select "0"
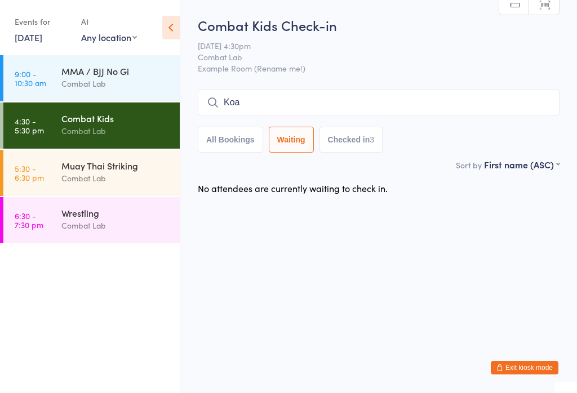
click at [320, 105] on input "Koa" at bounding box center [379, 103] width 362 height 26
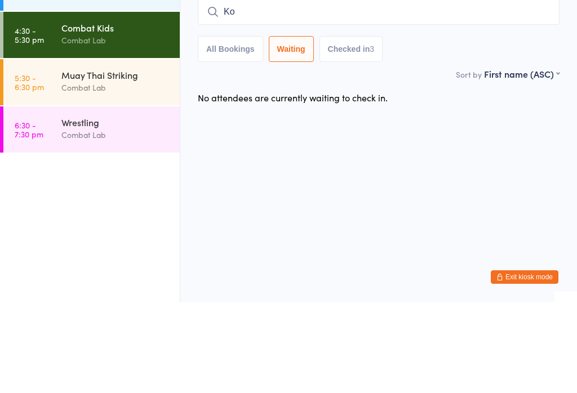
type input "K"
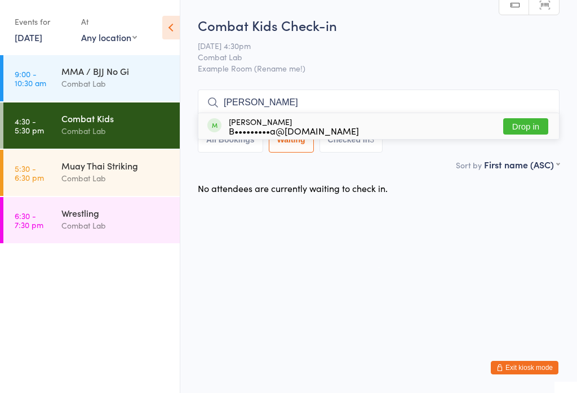
type input "Beryl"
click at [528, 132] on button "Drop in" at bounding box center [525, 126] width 45 height 16
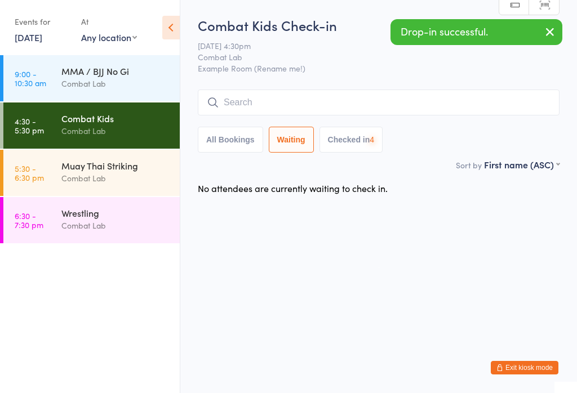
click at [129, 156] on div "Muay Thai Striking Combat Lab" at bounding box center [120, 172] width 118 height 45
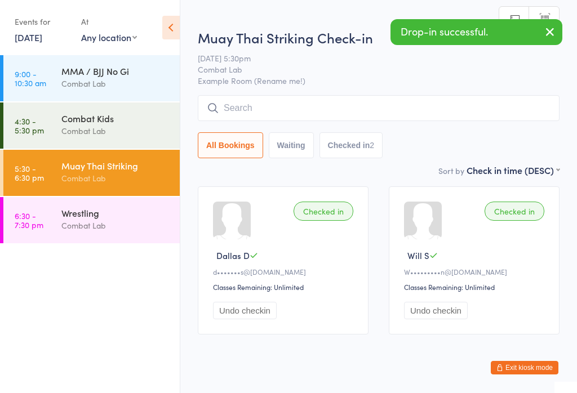
click at [322, 108] on input "search" at bounding box center [379, 108] width 362 height 26
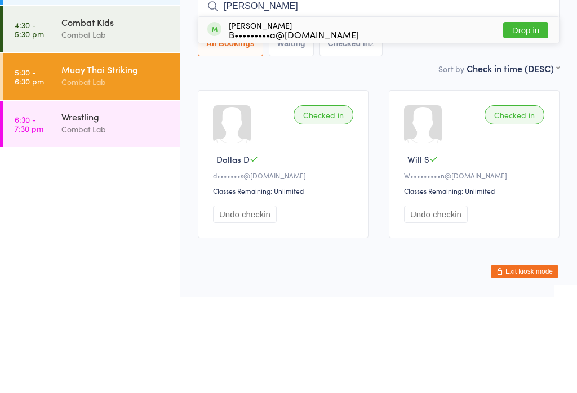
type input "Beryl"
click at [522, 118] on button "Drop in" at bounding box center [525, 126] width 45 height 16
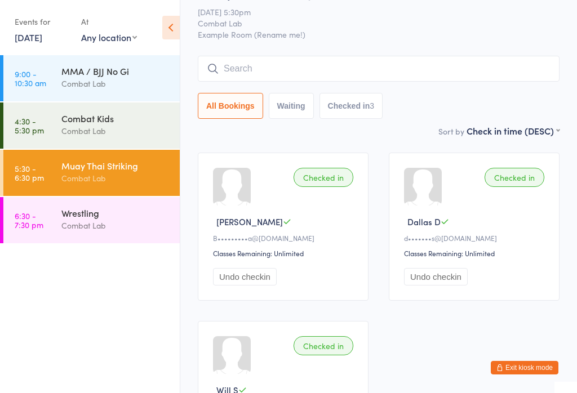
click at [108, 129] on div "Combat Lab" at bounding box center [115, 131] width 109 height 13
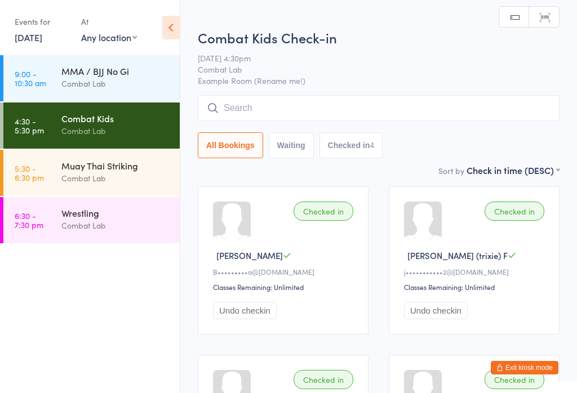
click at [403, 104] on input "search" at bounding box center [379, 108] width 362 height 26
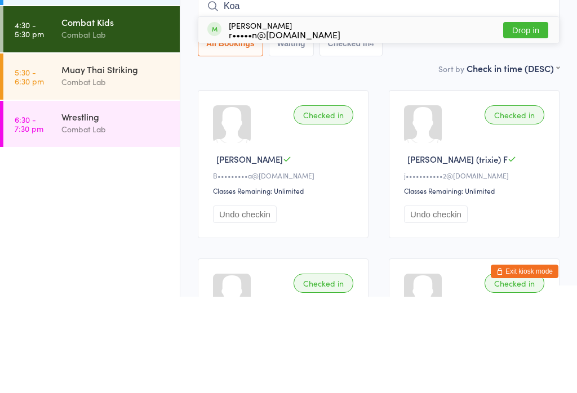
type input "Koa"
click at [282, 126] on div "r•••••n@icloud.com" at bounding box center [285, 130] width 112 height 9
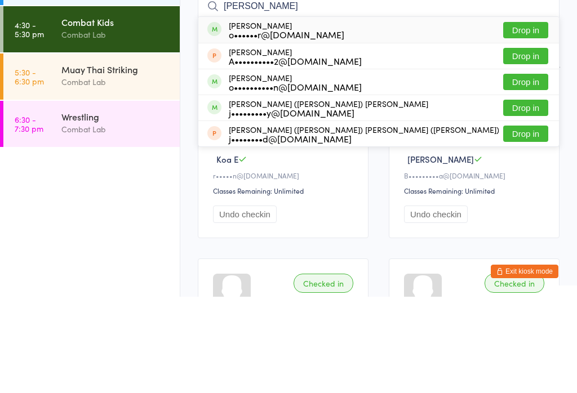
type input "Oliver"
click at [320, 205] on div "j•••••••••y@live.com.au" at bounding box center [329, 209] width 200 height 9
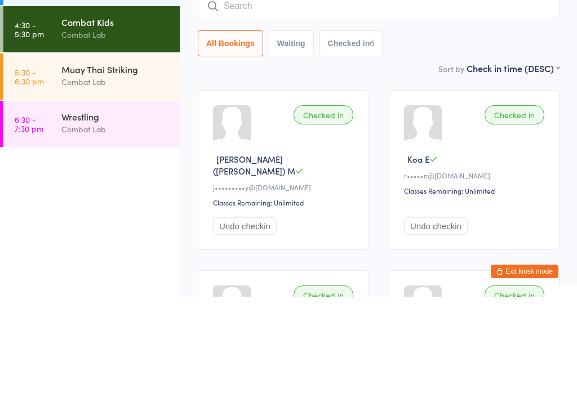
scroll to position [96, 0]
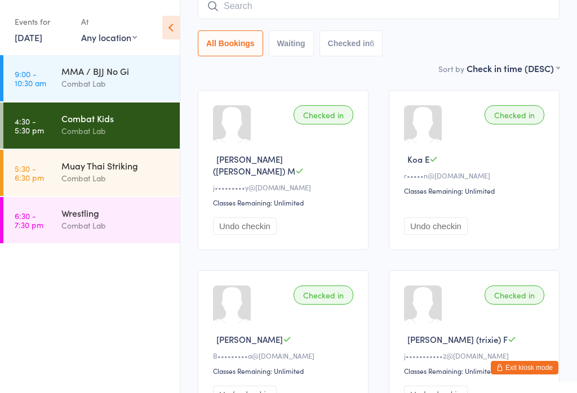
click at [242, 10] on input "search" at bounding box center [379, 6] width 362 height 26
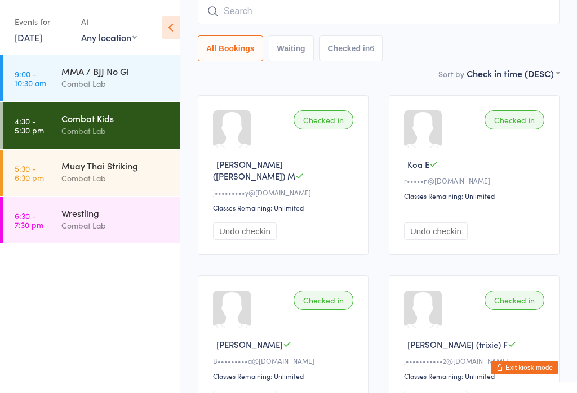
scroll to position [91, 0]
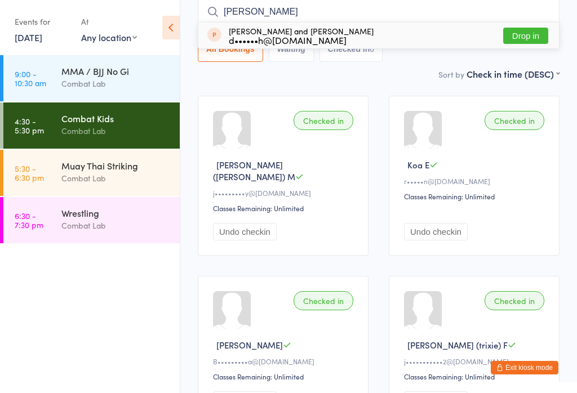
type input "Lennox"
click at [257, 38] on div "d••••••h@gmail.com" at bounding box center [301, 40] width 145 height 9
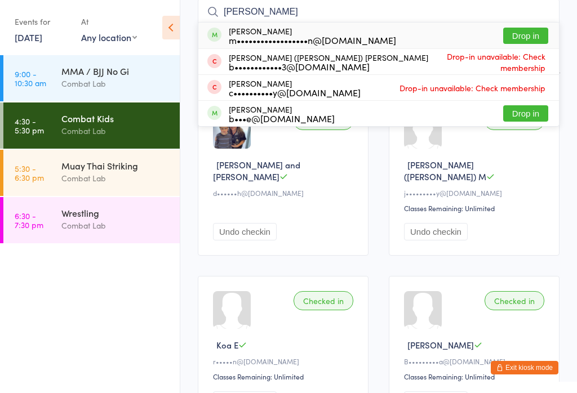
type input "martin"
click at [528, 30] on button "Drop in" at bounding box center [525, 36] width 45 height 16
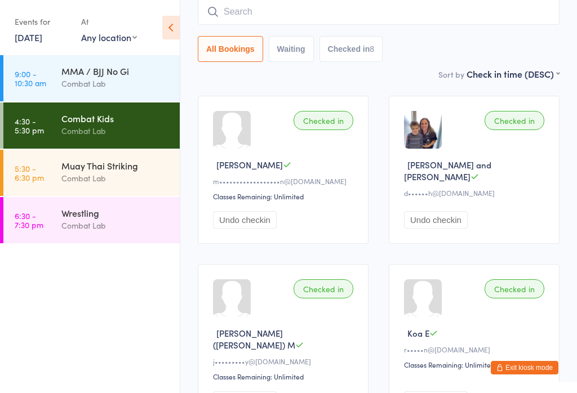
click at [357, 18] on input "search" at bounding box center [379, 12] width 362 height 26
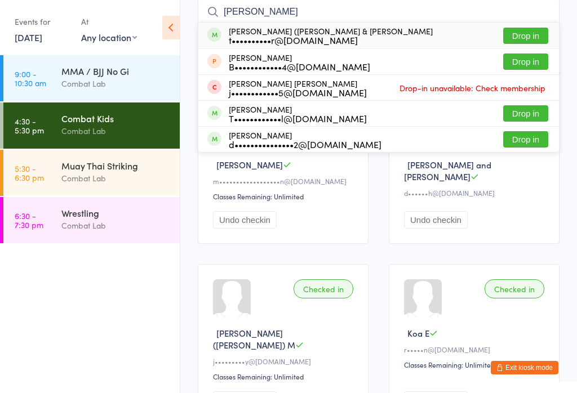
type input "Tyson"
click at [528, 32] on button "Drop in" at bounding box center [525, 36] width 45 height 16
